Goal: Task Accomplishment & Management: Use online tool/utility

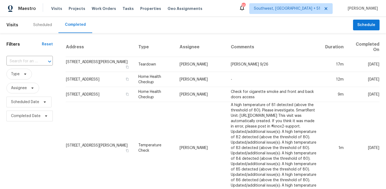
click at [32, 66] on div "​" at bounding box center [29, 61] width 46 height 12
click at [32, 62] on input "text" at bounding box center [21, 61] width 31 height 8
paste input "[STREET_ADDRESS]"
type input "[STREET_ADDRESS]"
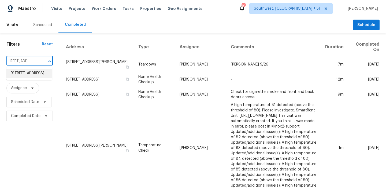
click at [18, 71] on li "[STREET_ADDRESS]" at bounding box center [29, 73] width 46 height 9
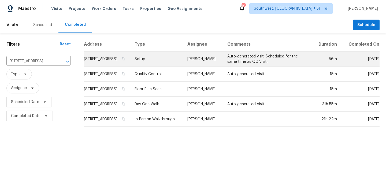
click at [181, 63] on td "Setup" at bounding box center [156, 58] width 53 height 15
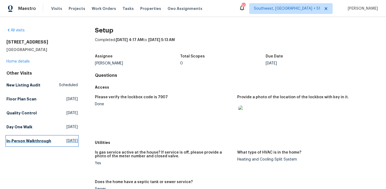
click at [17, 142] on h5 "In-Person Walkthrough" at bounding box center [28, 140] width 45 height 5
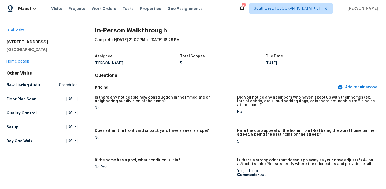
scroll to position [478, 0]
